Goal: Task Accomplishment & Management: Manage account settings

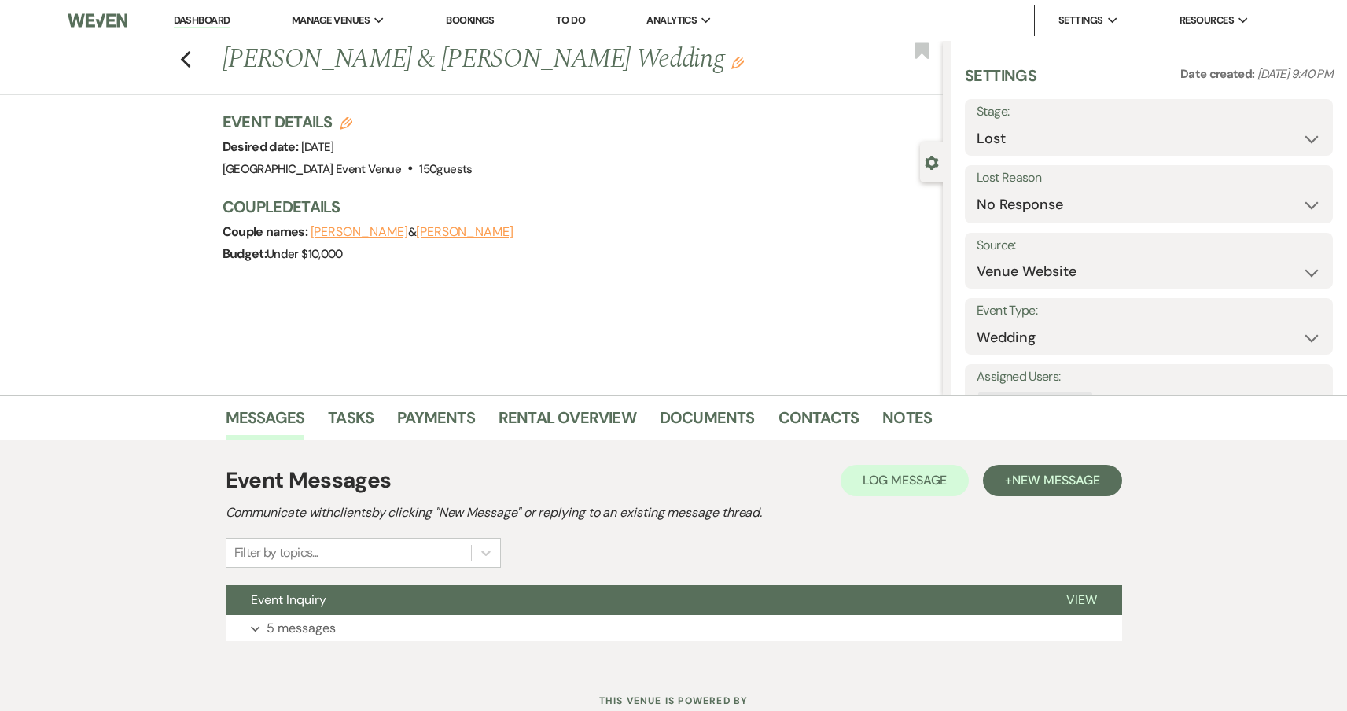
click at [472, 16] on link "Bookings" at bounding box center [470, 19] width 49 height 13
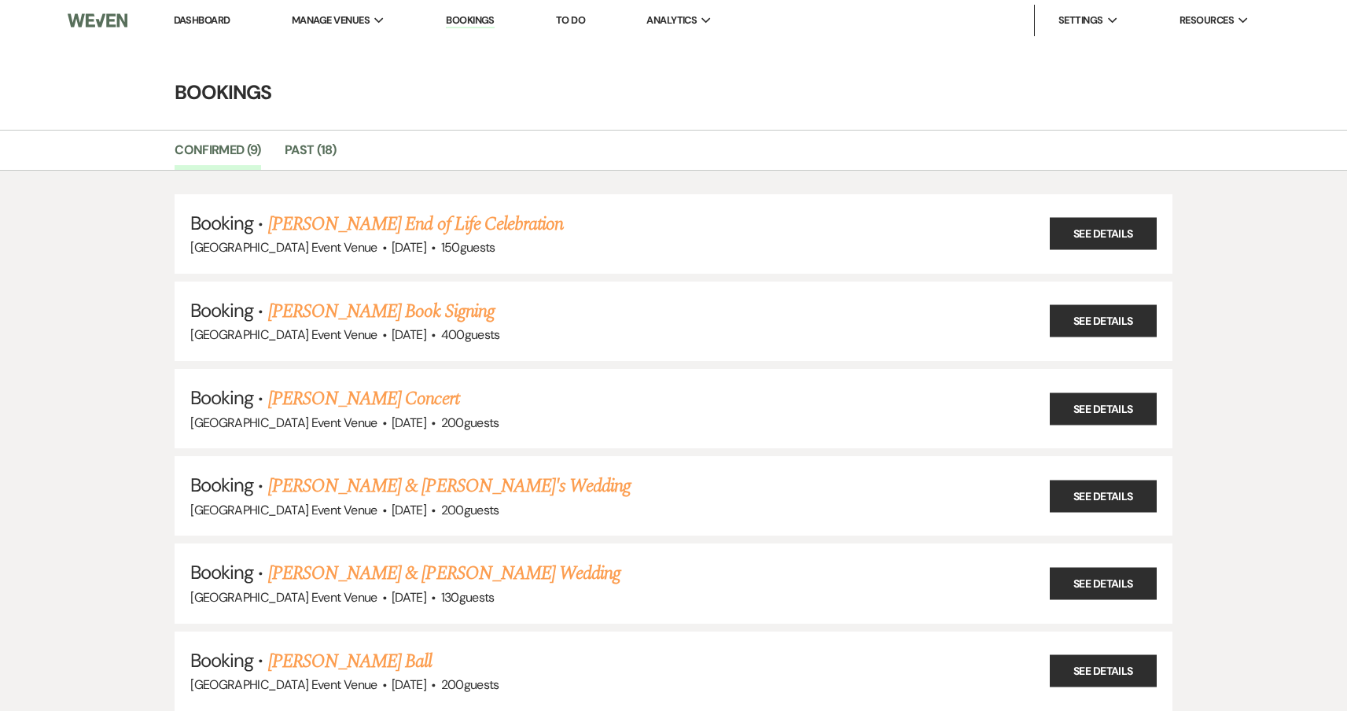
click at [196, 23] on link "Dashboard" at bounding box center [202, 19] width 57 height 13
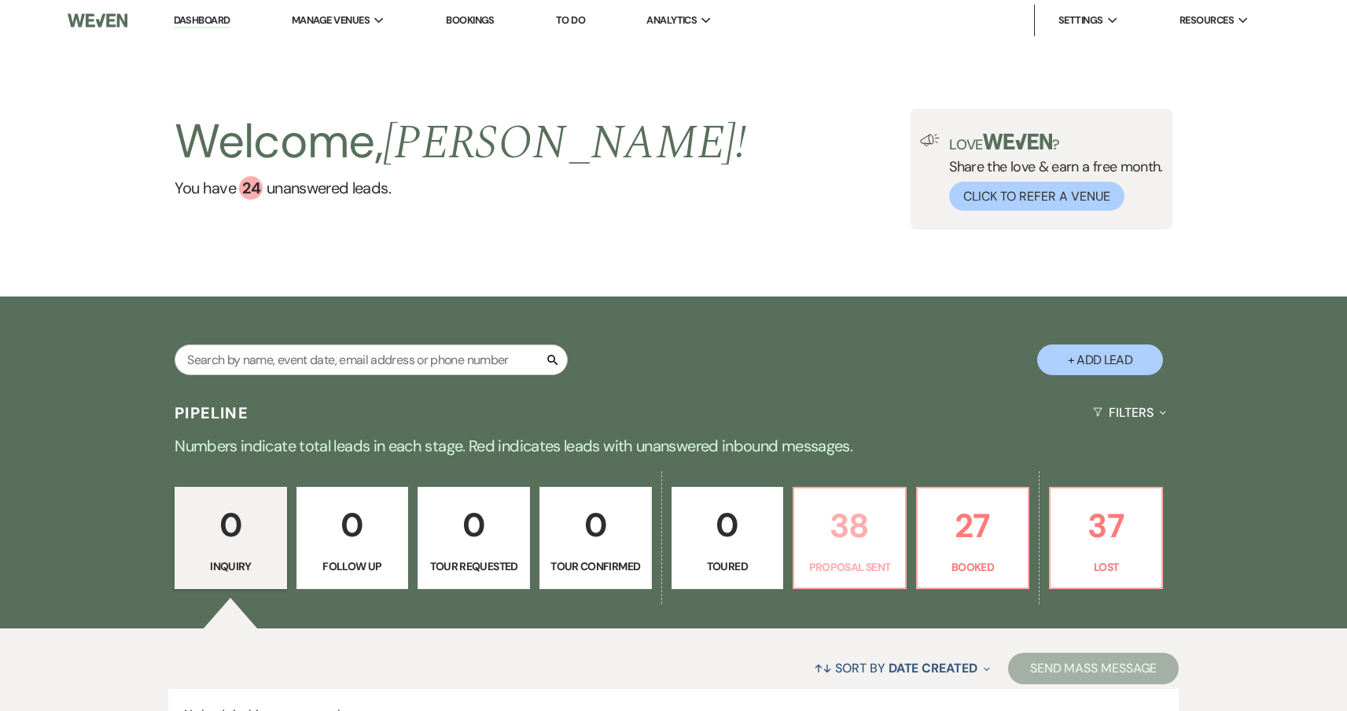
click at [878, 513] on p "38" at bounding box center [850, 525] width 92 height 53
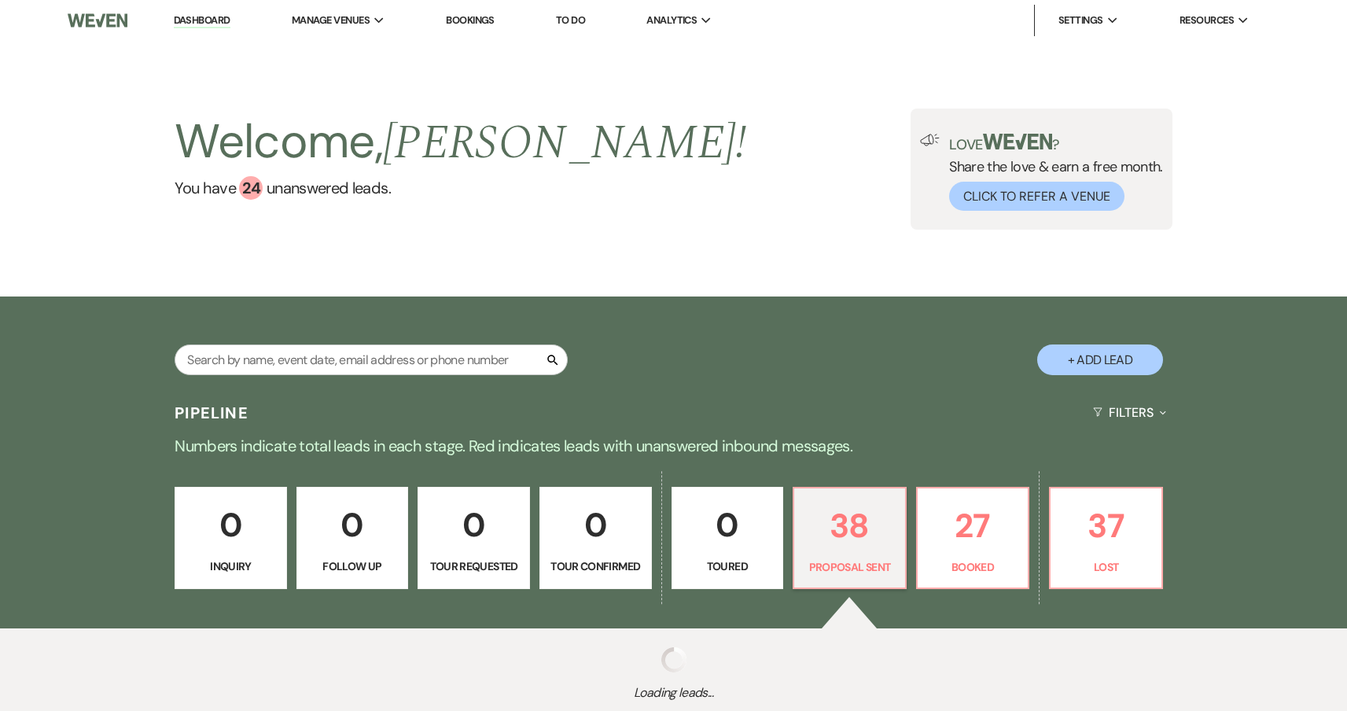
select select "6"
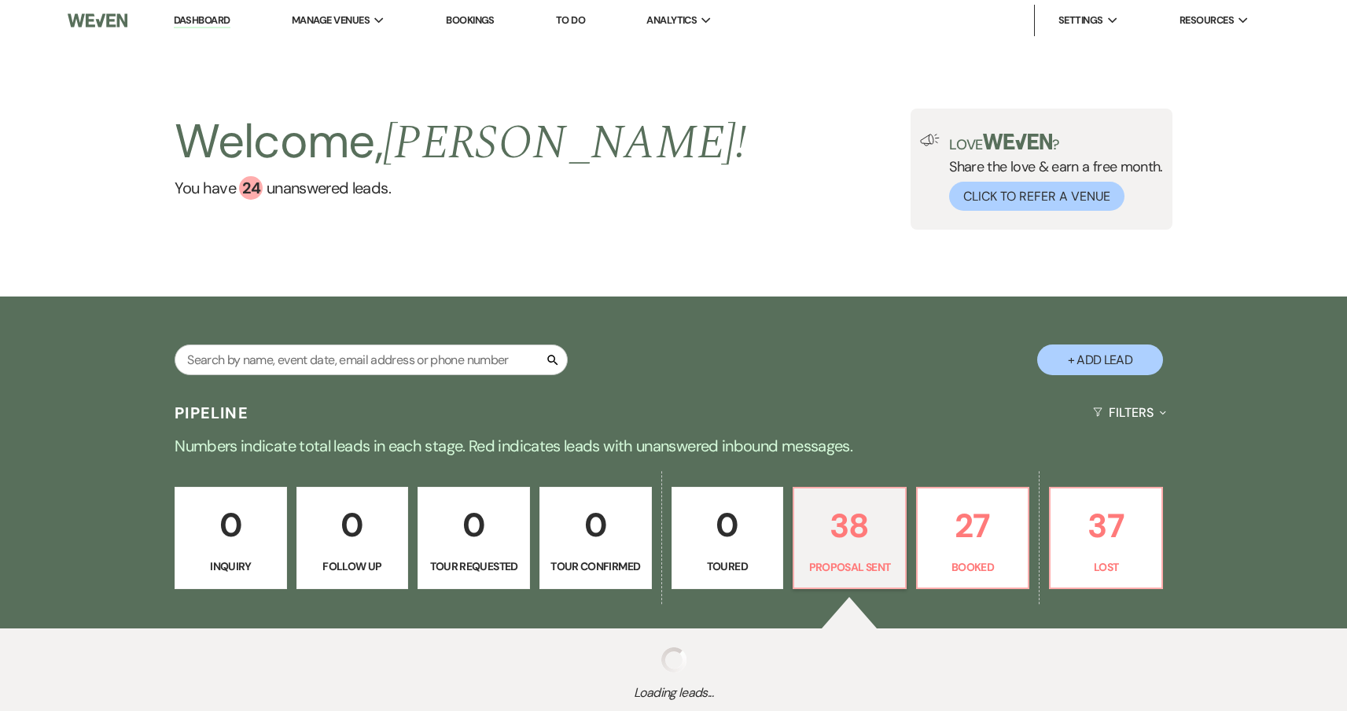
select select "6"
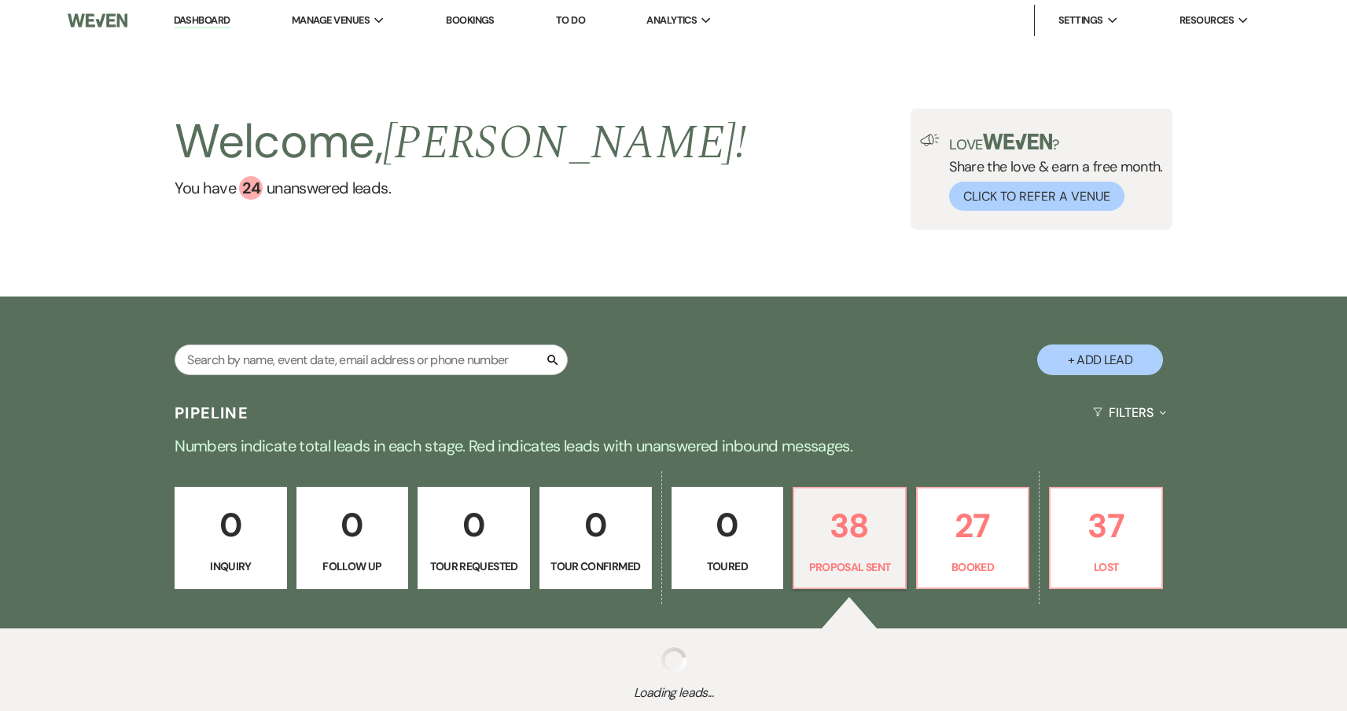
select select "6"
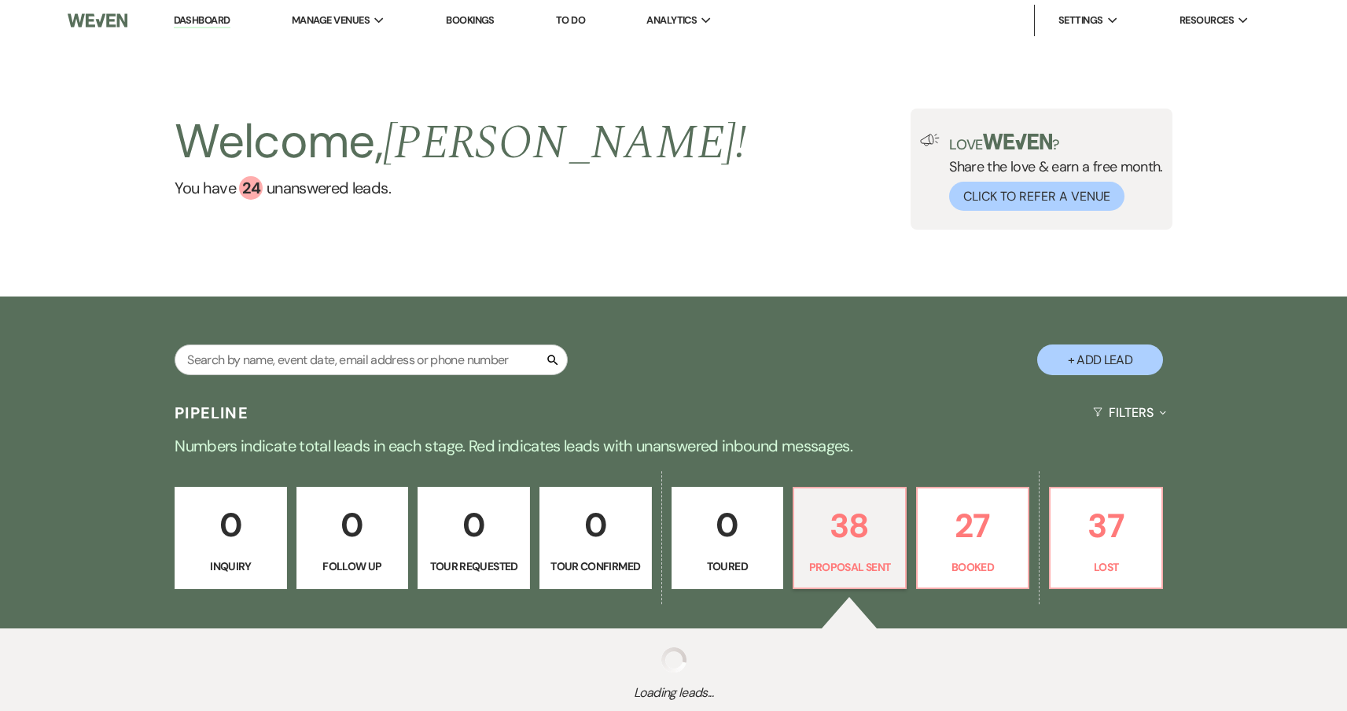
select select "6"
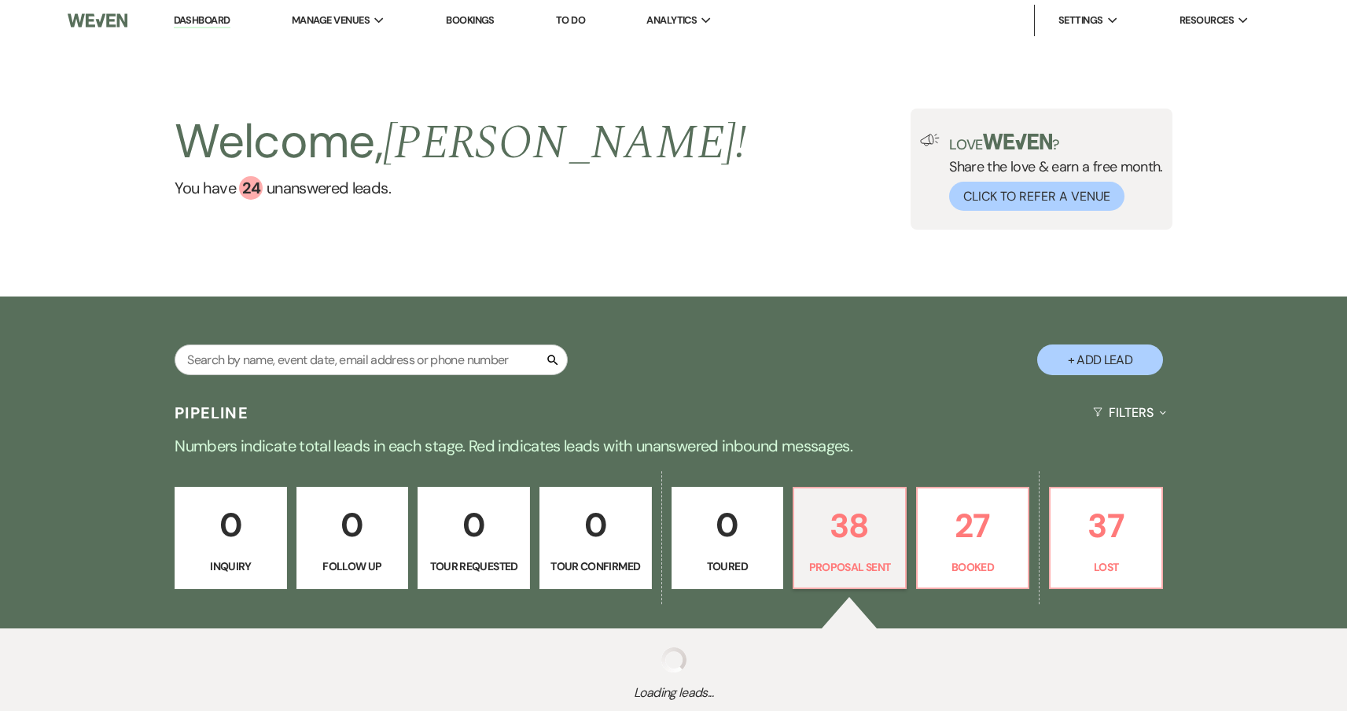
select select "6"
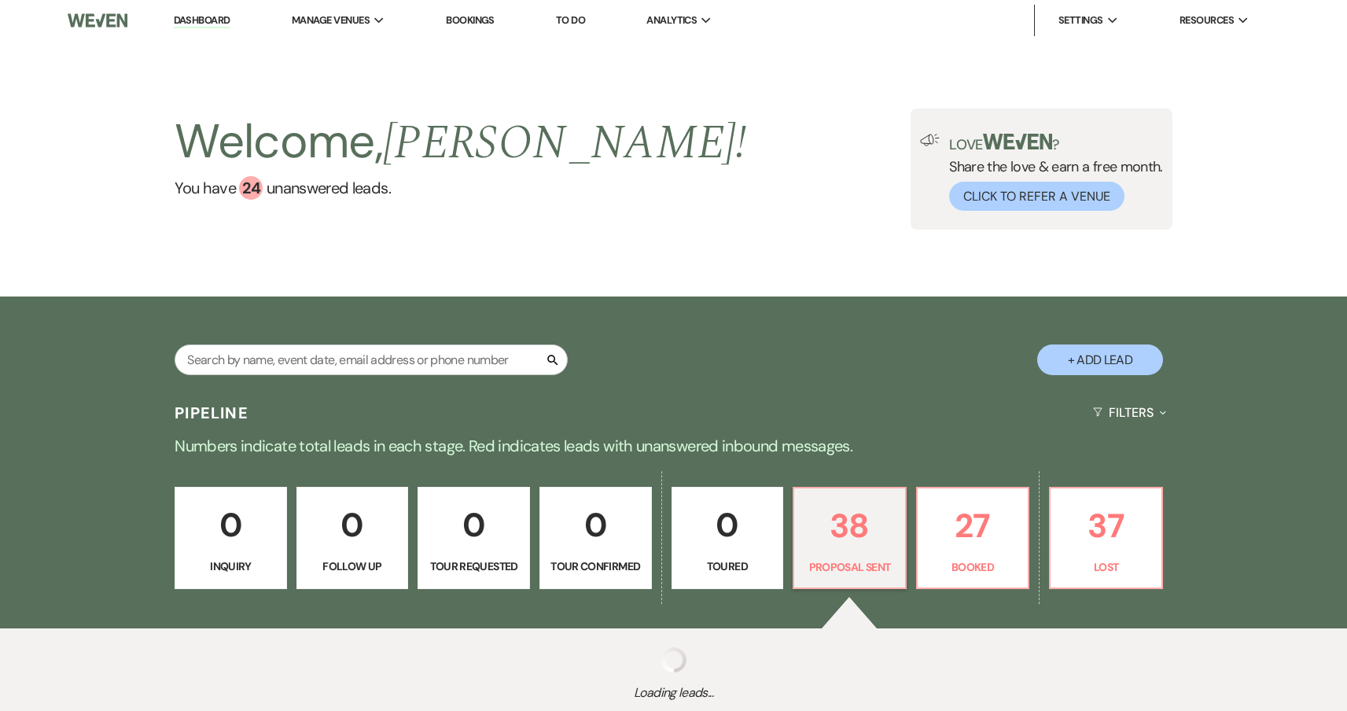
select select "6"
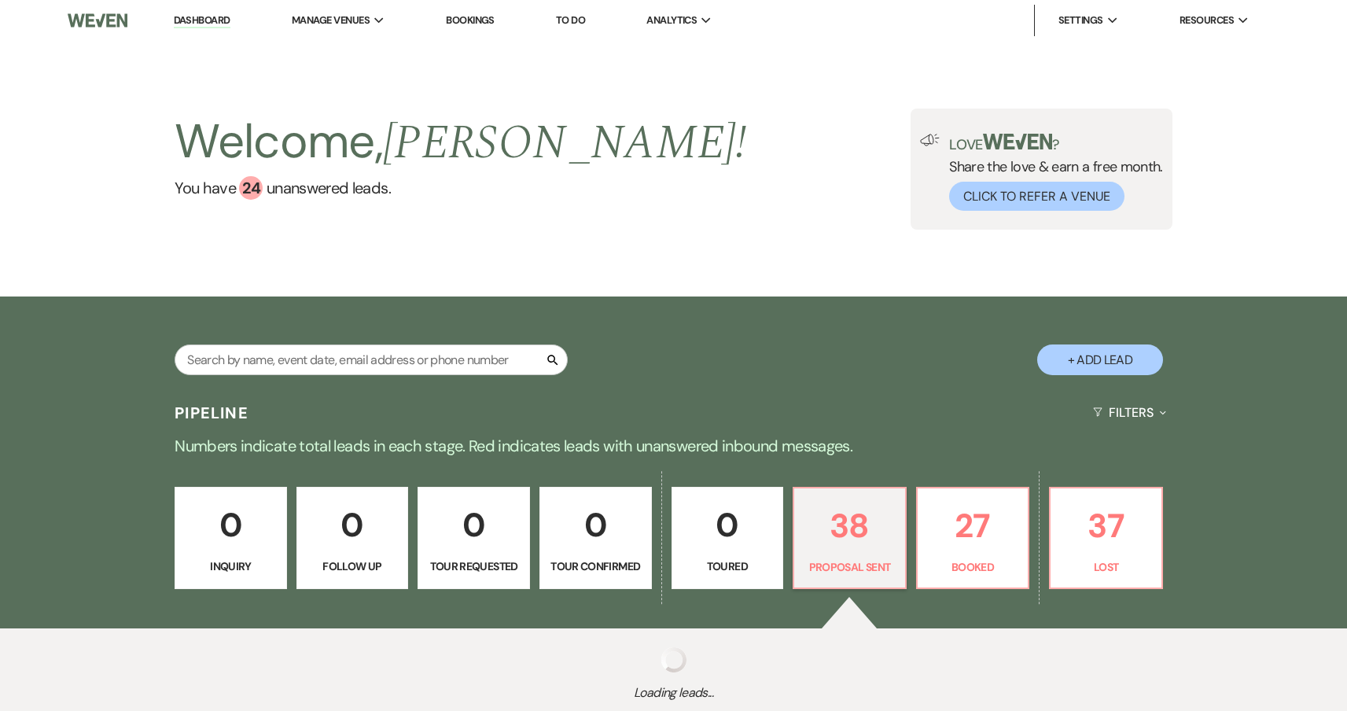
select select "6"
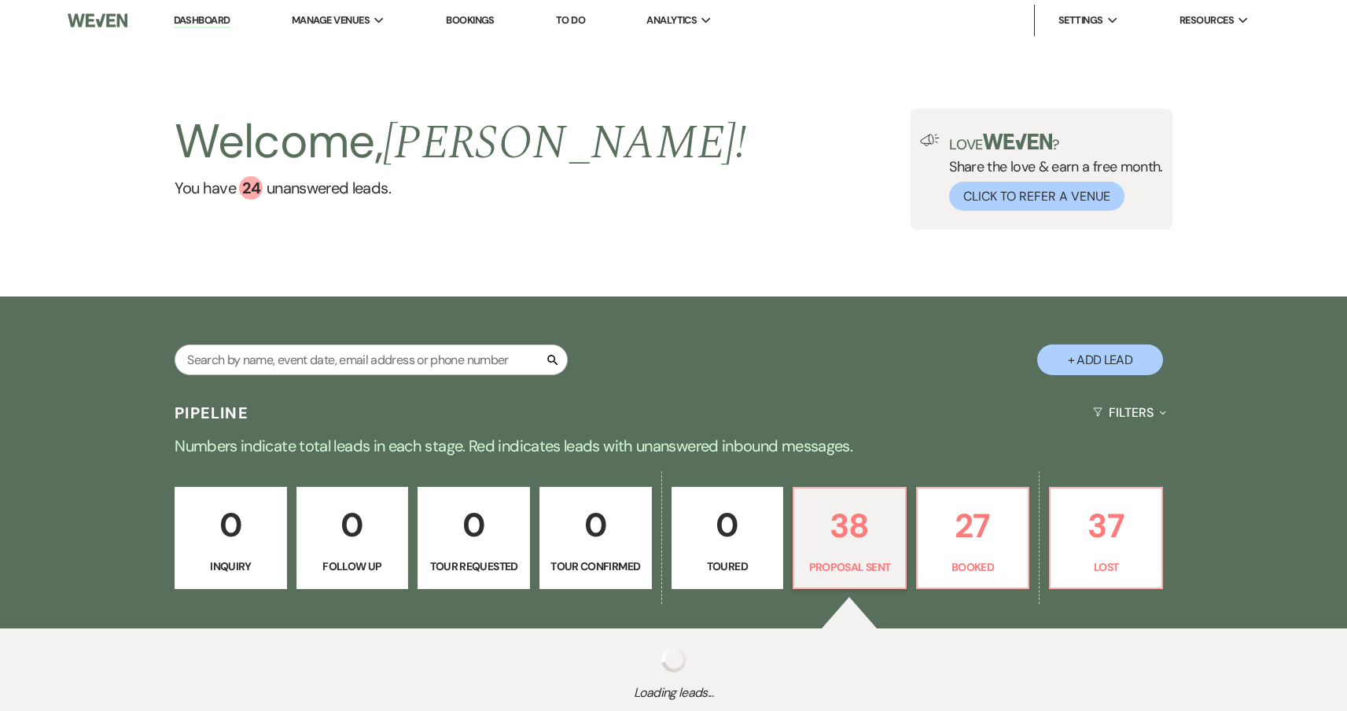
select select "6"
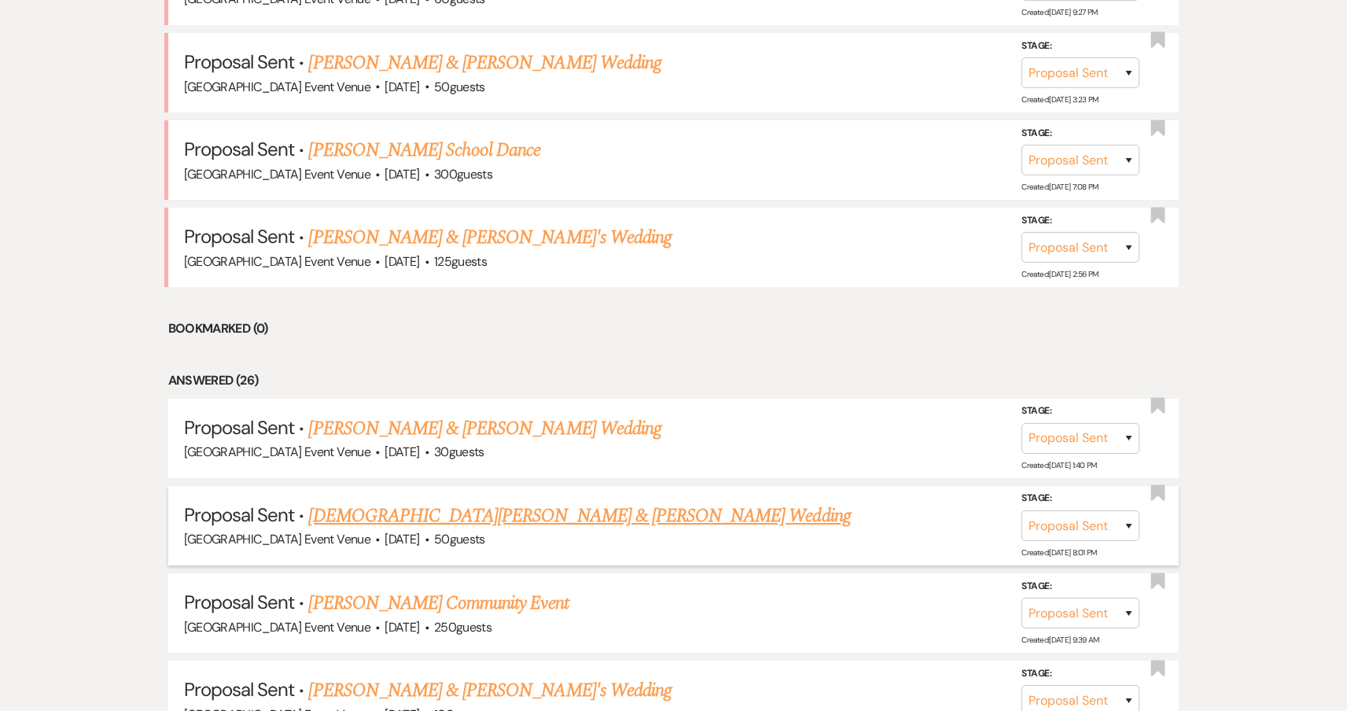
scroll to position [1474, 0]
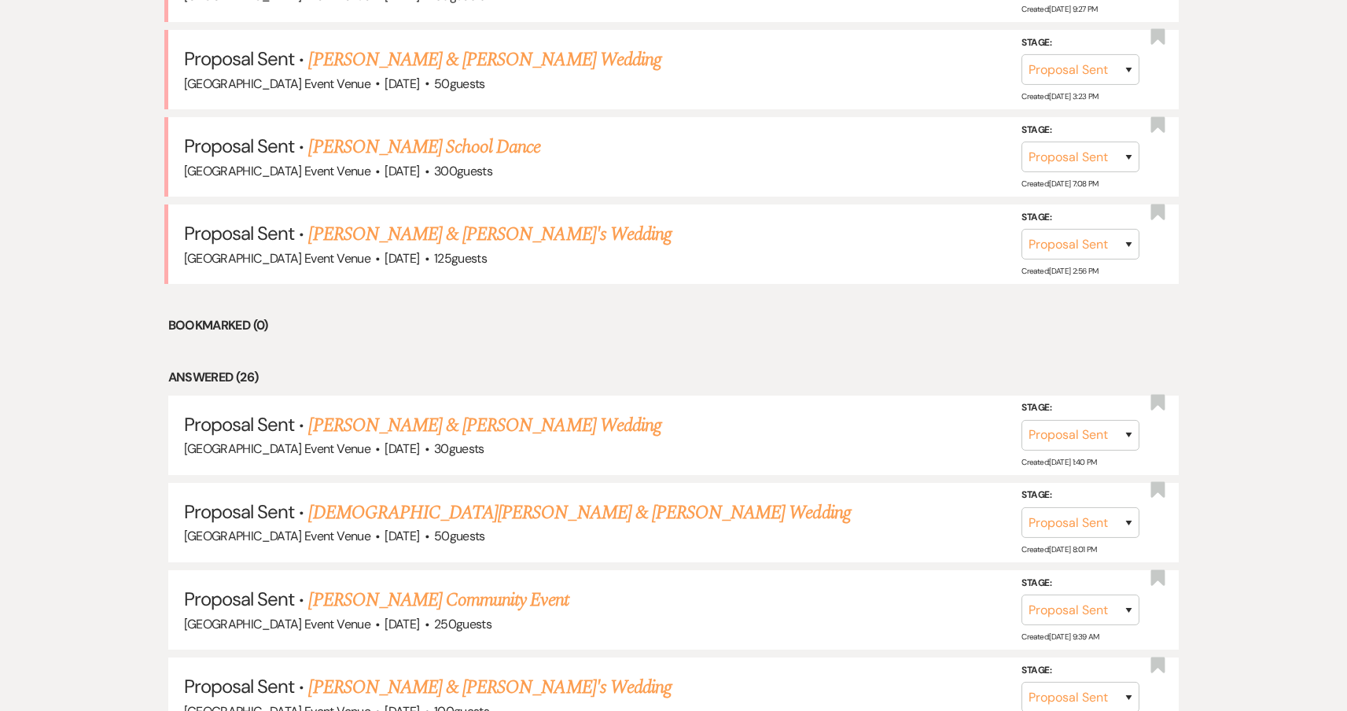
click at [496, 586] on link "[PERSON_NAME] Community Event" at bounding box center [438, 600] width 260 height 28
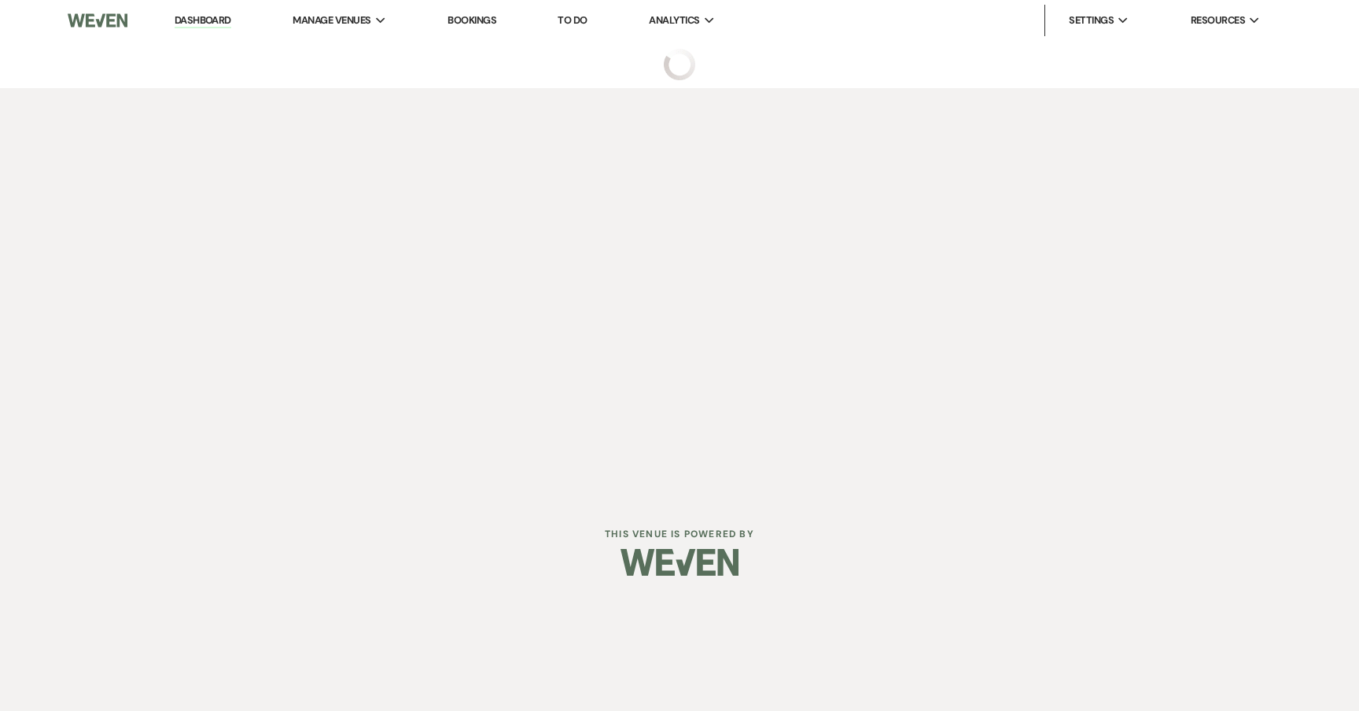
select select "6"
select select "5"
select select "7"
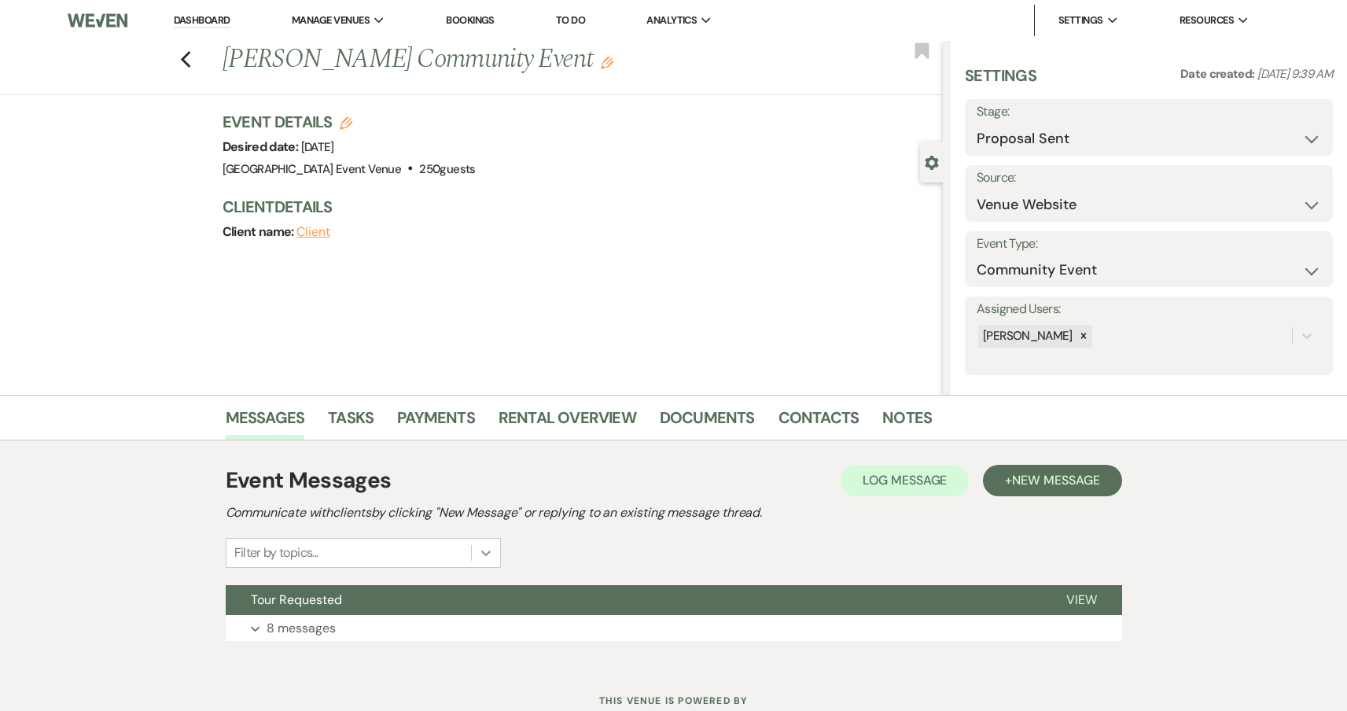
scroll to position [54, 0]
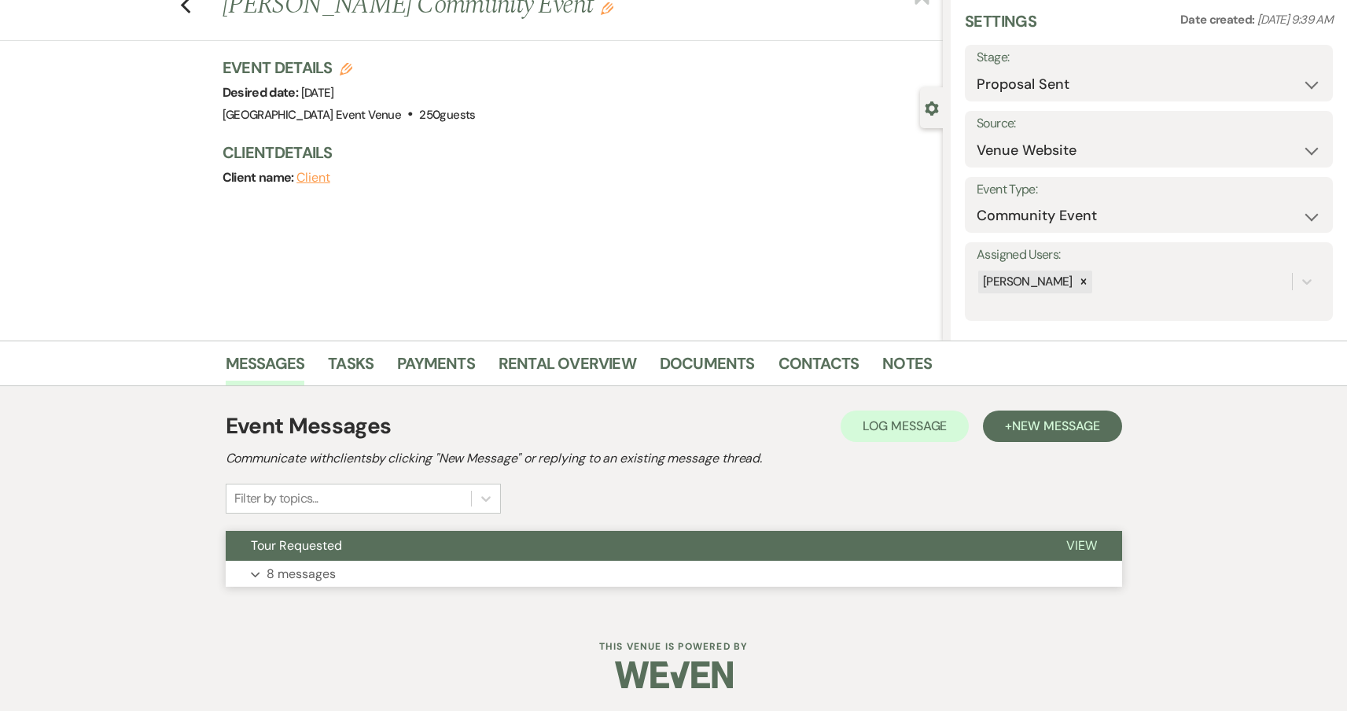
click at [339, 541] on span "Tour Requested" at bounding box center [296, 545] width 91 height 17
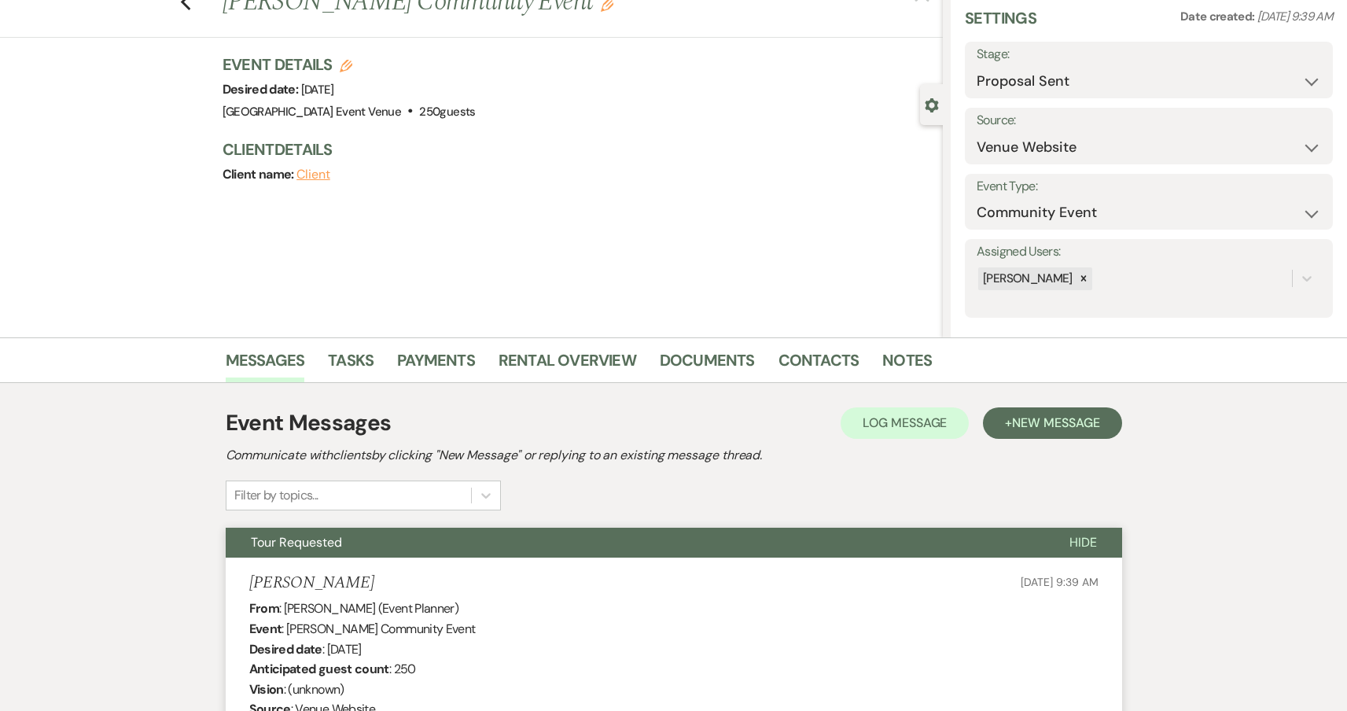
scroll to position [0, 0]
